Goal: Find contact information: Find contact information

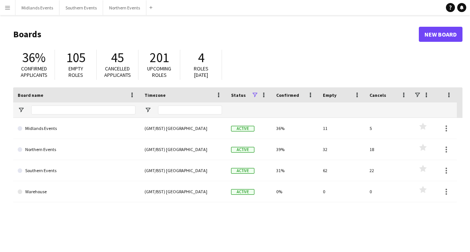
click at [8, 13] on button "Menu" at bounding box center [7, 7] width 15 height 15
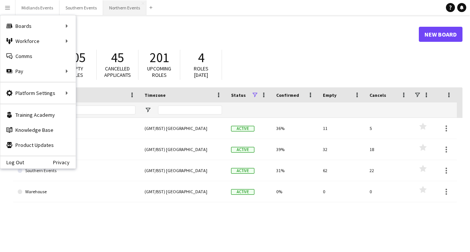
click at [111, 11] on button "Northern Events Close" at bounding box center [124, 7] width 43 height 15
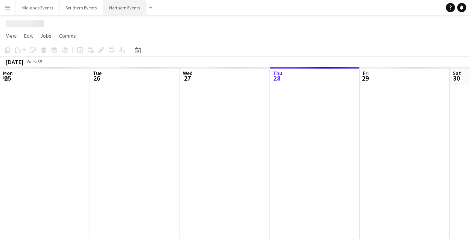
scroll to position [0, 180]
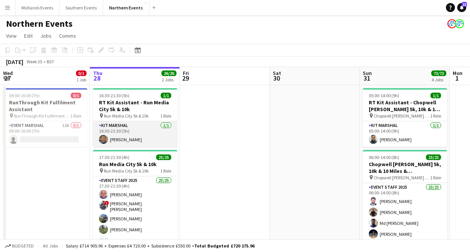
click at [146, 137] on app-card-role "Kit Marshal [DATE] 16:30-21:30 (5h) [PERSON_NAME]" at bounding box center [135, 134] width 84 height 26
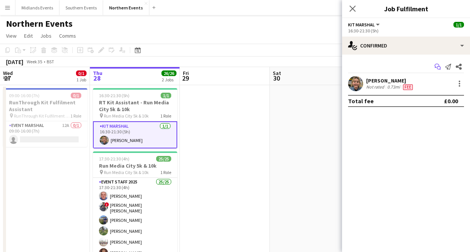
click at [437, 66] on icon "Start chat" at bounding box center [438, 67] width 6 height 6
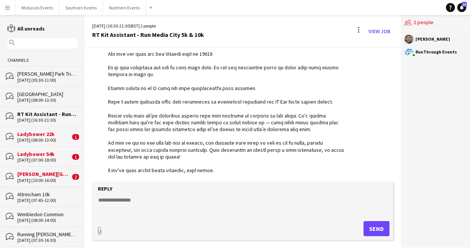
scroll to position [229, 0]
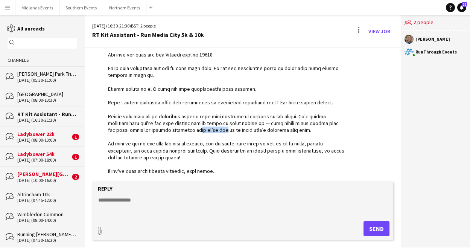
drag, startPoint x: 213, startPoint y: 131, endPoint x: 183, endPoint y: 131, distance: 30.1
click at [183, 131] on div at bounding box center [226, 23] width 237 height 329
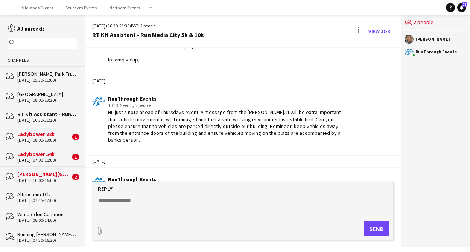
scroll to position [356, 0]
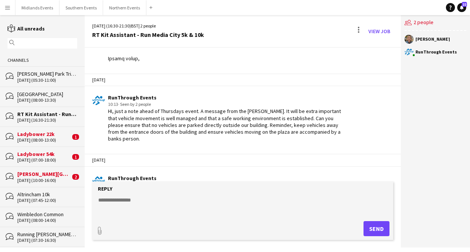
drag, startPoint x: 146, startPoint y: 121, endPoint x: 140, endPoint y: 121, distance: 6.4
click at [141, 121] on div "HI, just a note ahead of Thursdays event. A message from the [PERSON_NAME]. It …" at bounding box center [226, 125] width 237 height 34
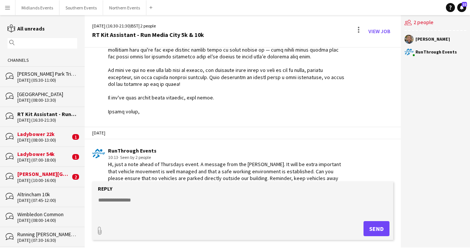
scroll to position [378, 0]
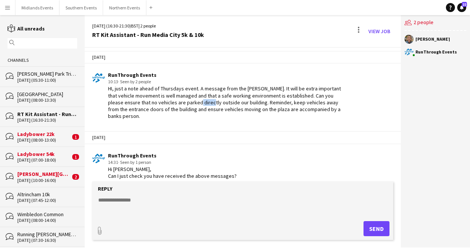
drag, startPoint x: 181, startPoint y: 103, endPoint x: 160, endPoint y: 103, distance: 21.8
click at [160, 103] on div "HI, just a note ahead of Thursdays event. A message from the [PERSON_NAME]. It …" at bounding box center [226, 102] width 237 height 34
click at [123, 8] on button "Northern Events Close" at bounding box center [124, 7] width 43 height 15
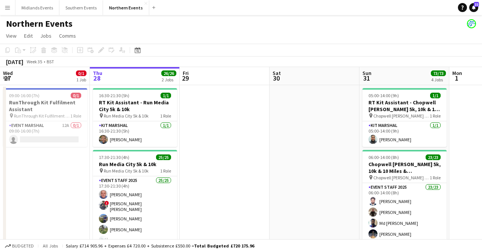
click at [6, 11] on button "Menu" at bounding box center [7, 7] width 15 height 15
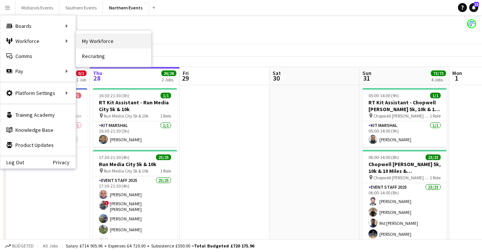
click at [94, 37] on link "My Workforce" at bounding box center [113, 40] width 75 height 15
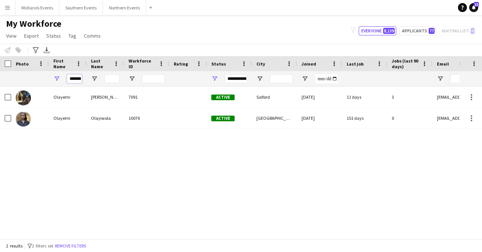
click at [72, 78] on input "*******" at bounding box center [74, 78] width 15 height 9
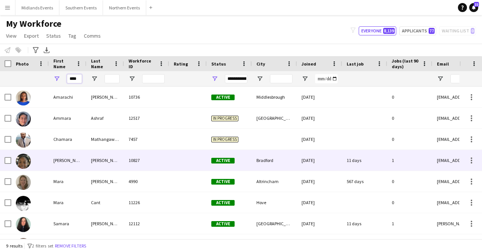
type input "****"
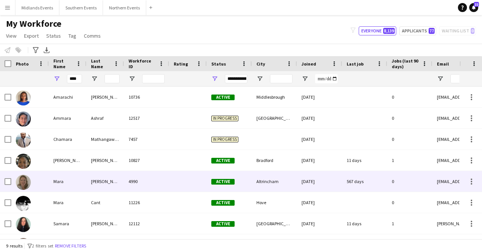
click at [96, 180] on div "[PERSON_NAME]" at bounding box center [106, 181] width 38 height 21
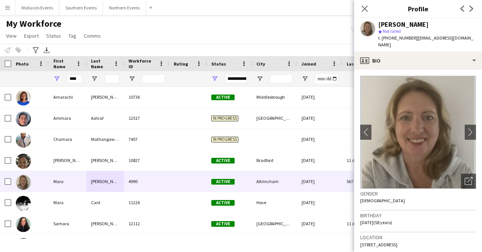
drag, startPoint x: 431, startPoint y: 26, endPoint x: 380, endPoint y: 26, distance: 51.2
click at [379, 25] on div "[PERSON_NAME]" at bounding box center [428, 24] width 98 height 7
copy div "[PERSON_NAME]"
drag, startPoint x: 473, startPoint y: 37, endPoint x: 415, endPoint y: 37, distance: 58.0
click at [415, 37] on div "[PERSON_NAME] star Not rated t. [PHONE_NUMBER] | [EMAIL_ADDRESS][DOMAIN_NAME]" at bounding box center [418, 34] width 128 height 33
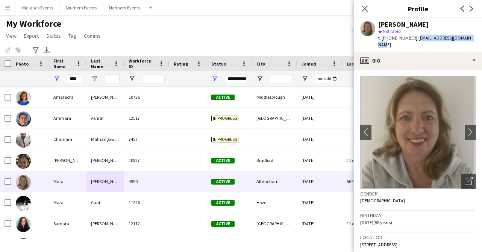
copy span "[EMAIL_ADDRESS][DOMAIN_NAME]"
